Goal: Information Seeking & Learning: Learn about a topic

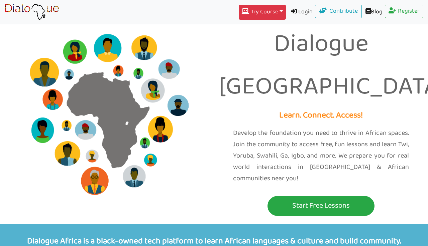
click at [258, 12] on button "Try Course Toggle Dropdown" at bounding box center [262, 12] width 47 height 15
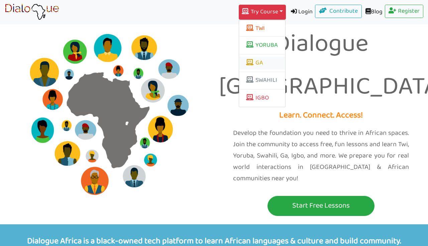
click at [253, 65] on link "GA" at bounding box center [262, 63] width 46 height 13
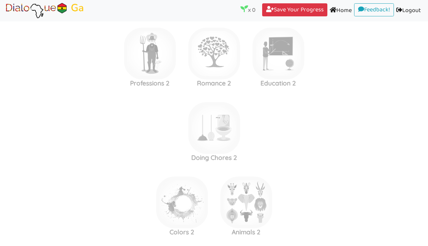
scroll to position [1056, 0]
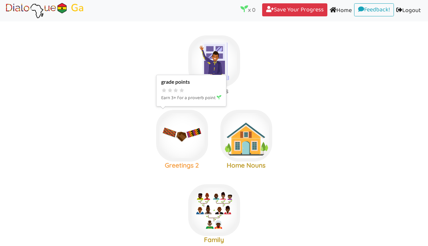
click at [181, 140] on img at bounding box center [182, 136] width 52 height 52
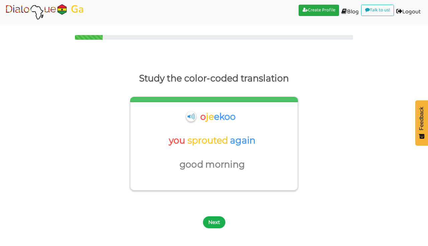
click at [216, 218] on button "Next" at bounding box center [214, 223] width 22 height 12
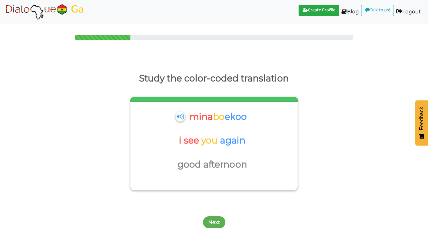
click at [216, 218] on button "Next" at bounding box center [214, 223] width 22 height 12
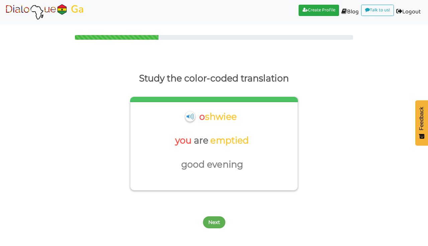
click at [216, 218] on button "Next" at bounding box center [214, 223] width 22 height 12
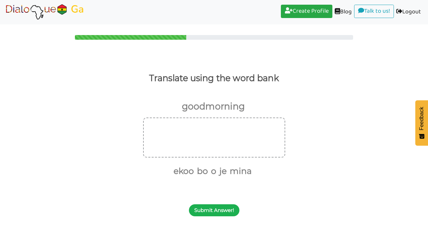
click at [217, 211] on button "Submit Answer!" at bounding box center [214, 211] width 50 height 12
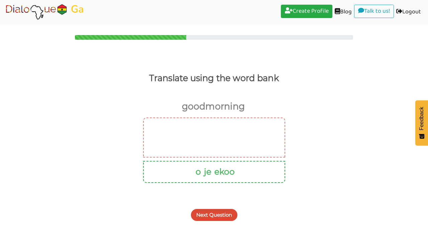
click at [54, 9] on img at bounding box center [45, 12] width 80 height 17
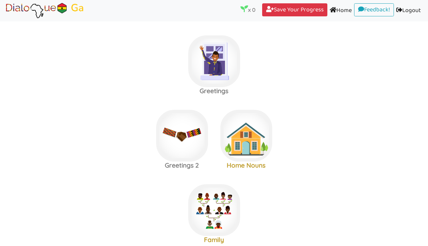
scroll to position [154, 0]
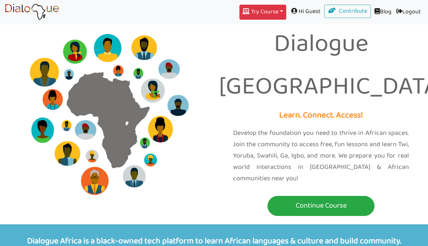
click at [251, 12] on button "Try Course Toggle Dropdown" at bounding box center [262, 12] width 47 height 15
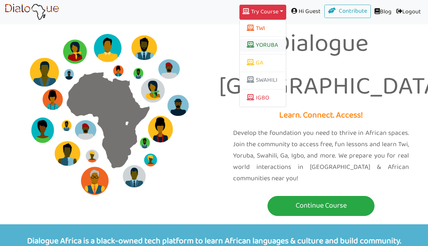
click at [252, 44] on link "YORUBA" at bounding box center [263, 45] width 46 height 13
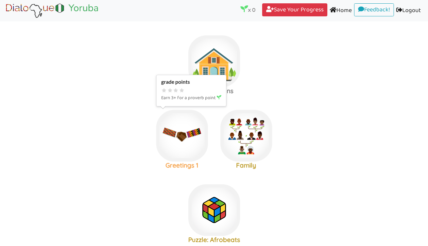
click at [176, 131] on img at bounding box center [182, 136] width 52 height 52
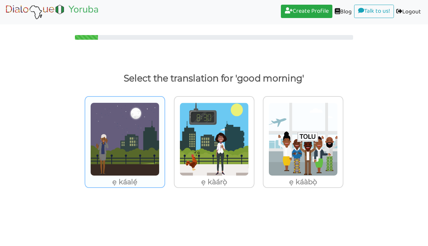
click at [151, 139] on img at bounding box center [124, 140] width 69 height 74
click at [164, 138] on input "ẹ káalẹ́" at bounding box center [166, 135] width 5 height 5
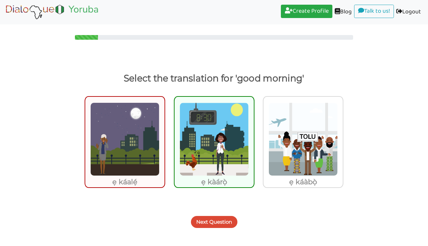
click at [235, 140] on img at bounding box center [213, 140] width 69 height 74
click at [254, 138] on input "ẹ kàárọ̀" at bounding box center [256, 135] width 5 height 5
click at [298, 140] on img at bounding box center [302, 140] width 69 height 74
click at [343, 138] on input "ẹ káàbọ̀" at bounding box center [345, 135] width 5 height 5
